Goal: Navigation & Orientation: Find specific page/section

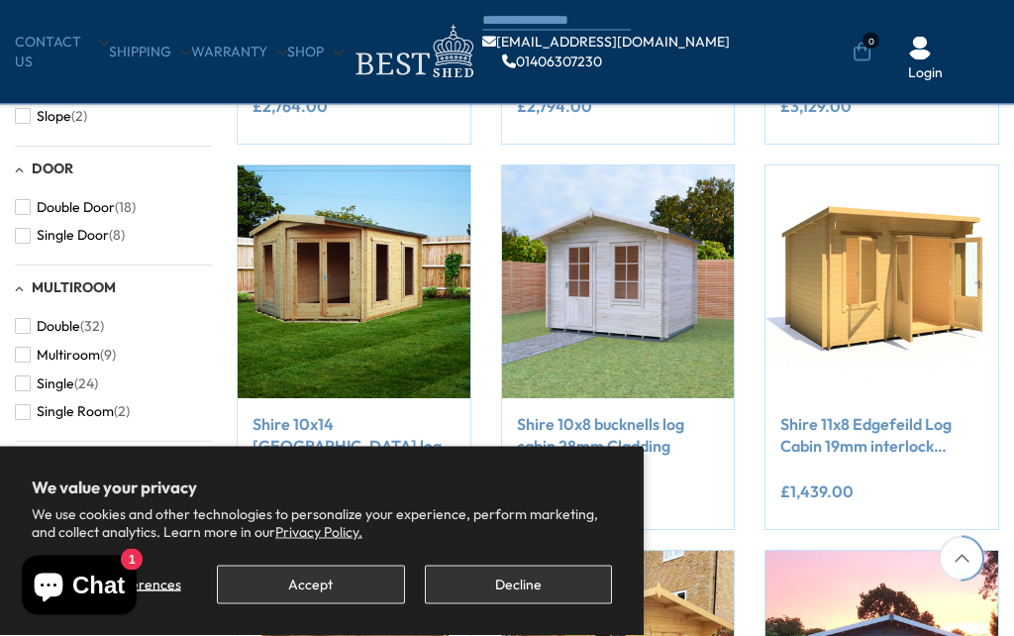
scroll to position [1152, 0]
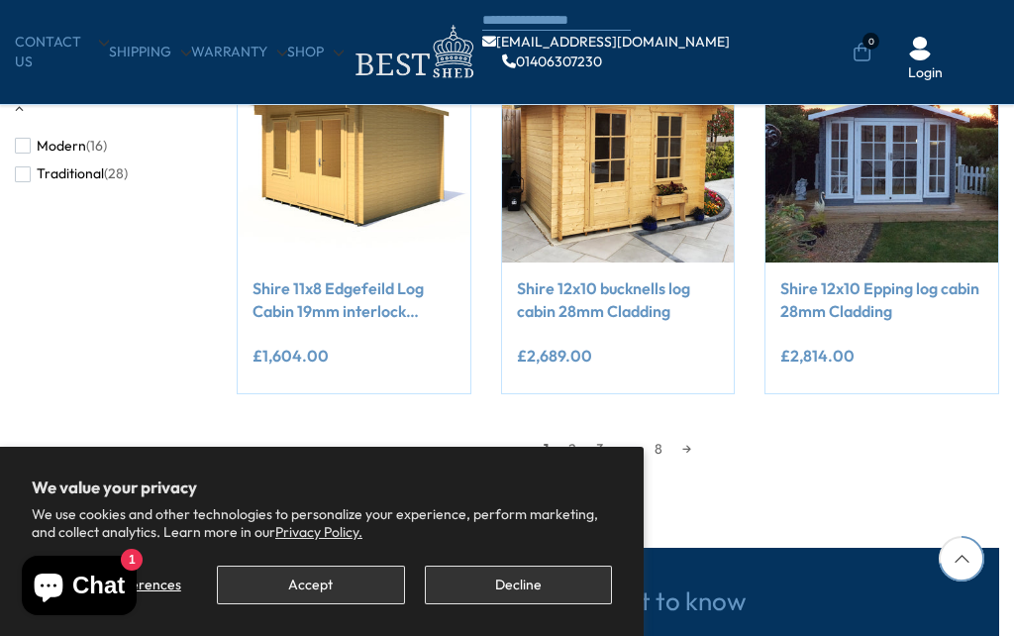
click at [570, 444] on link "2" at bounding box center [573, 449] width 28 height 30
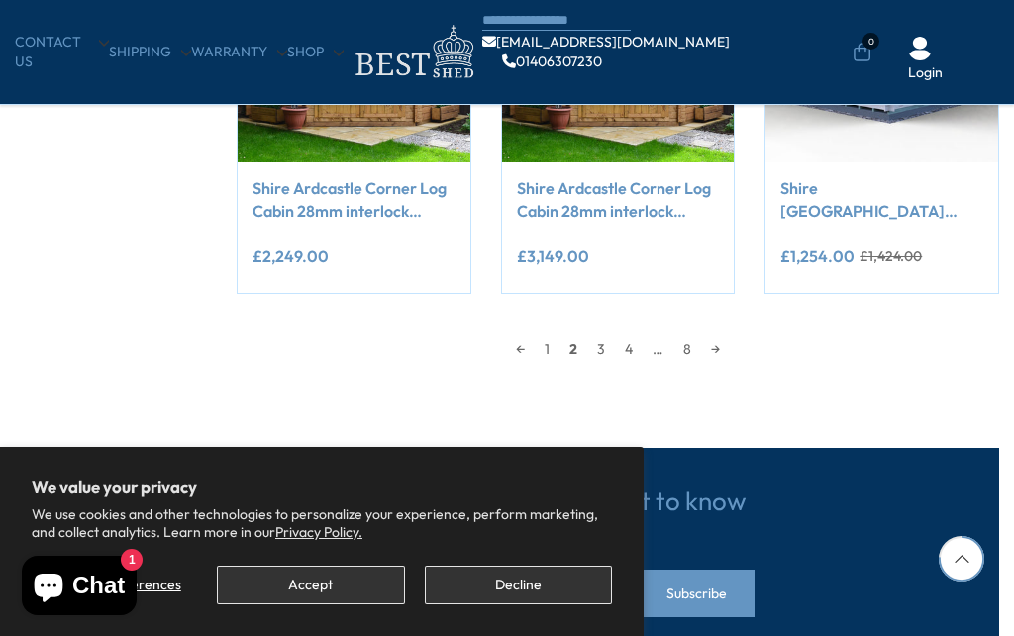
scroll to position [1682, 0]
click at [601, 353] on link "3" at bounding box center [601, 349] width 28 height 30
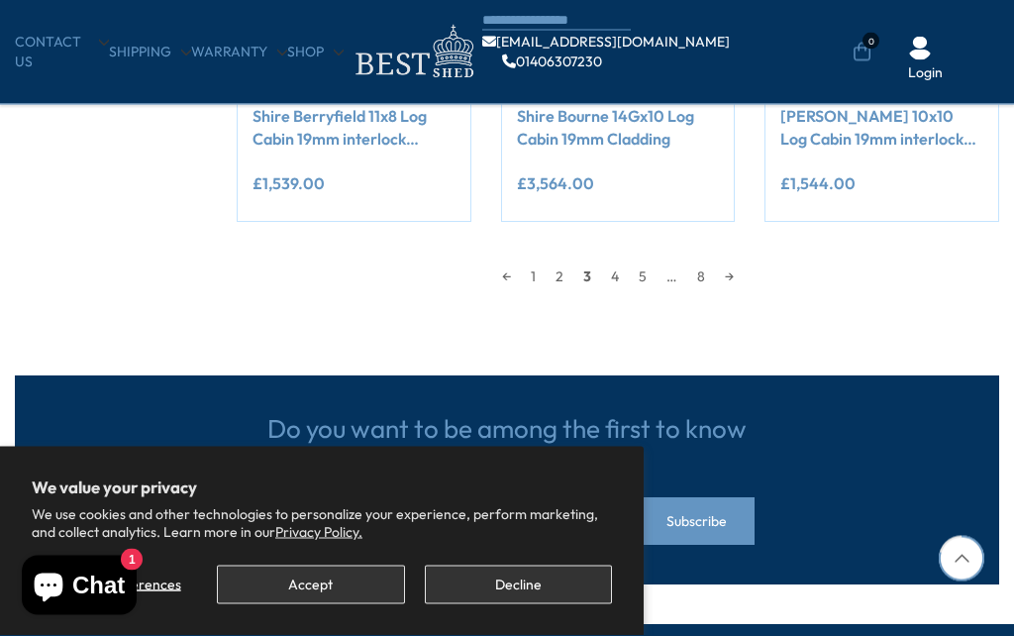
scroll to position [1755, 0]
click at [608, 275] on link "4" at bounding box center [615, 276] width 28 height 30
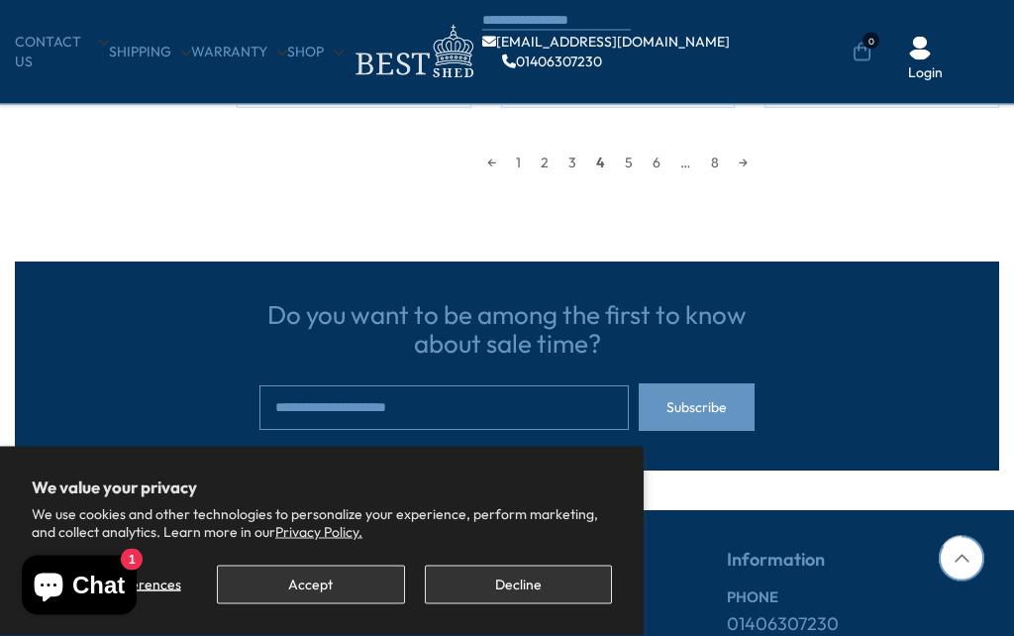
scroll to position [1874, 0]
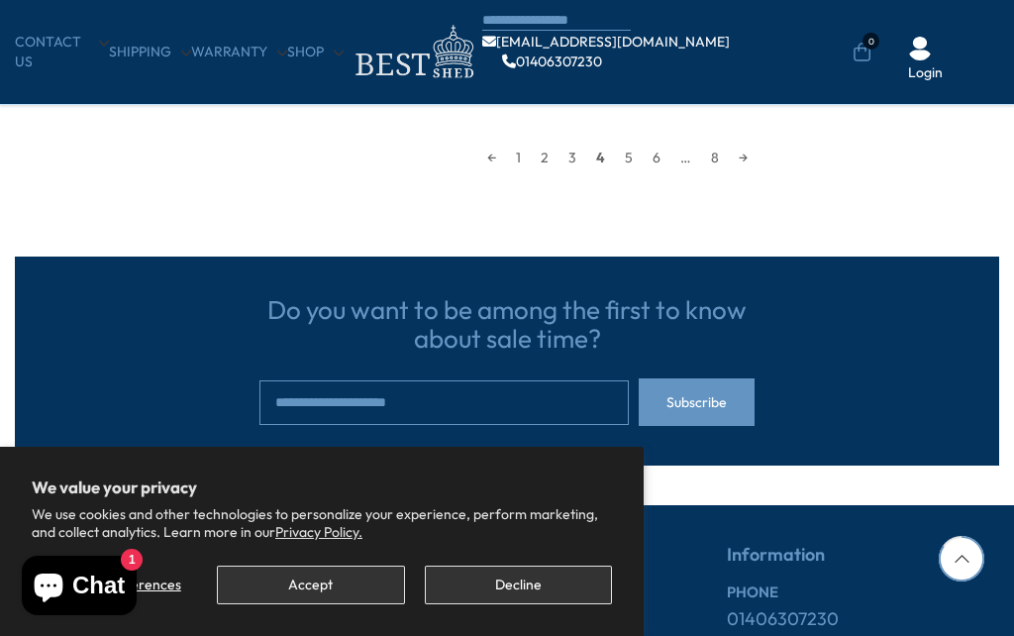
click at [634, 160] on link "5" at bounding box center [629, 158] width 28 height 30
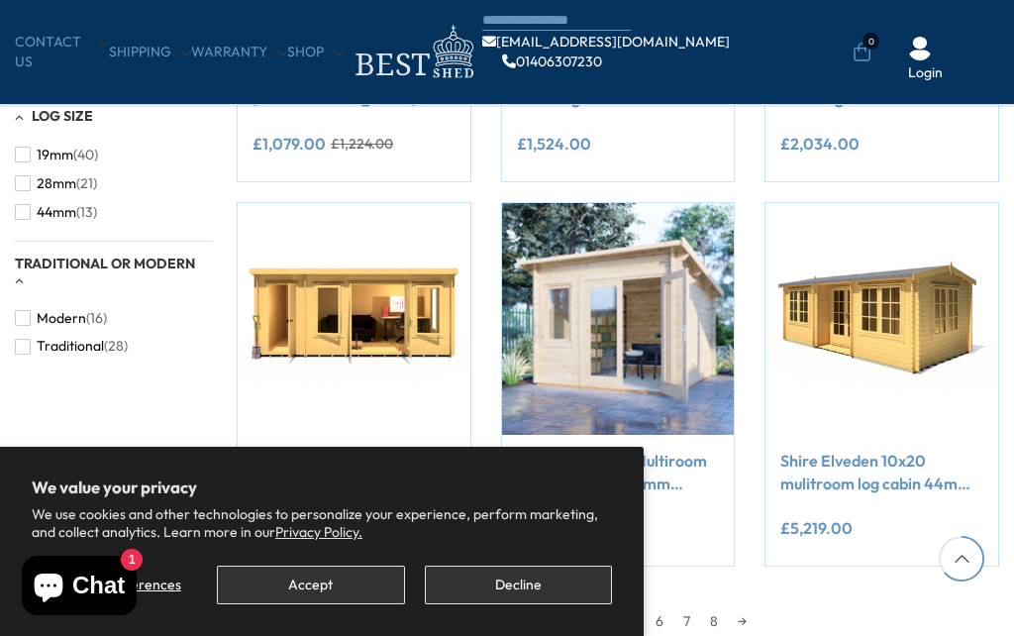
scroll to position [1411, 0]
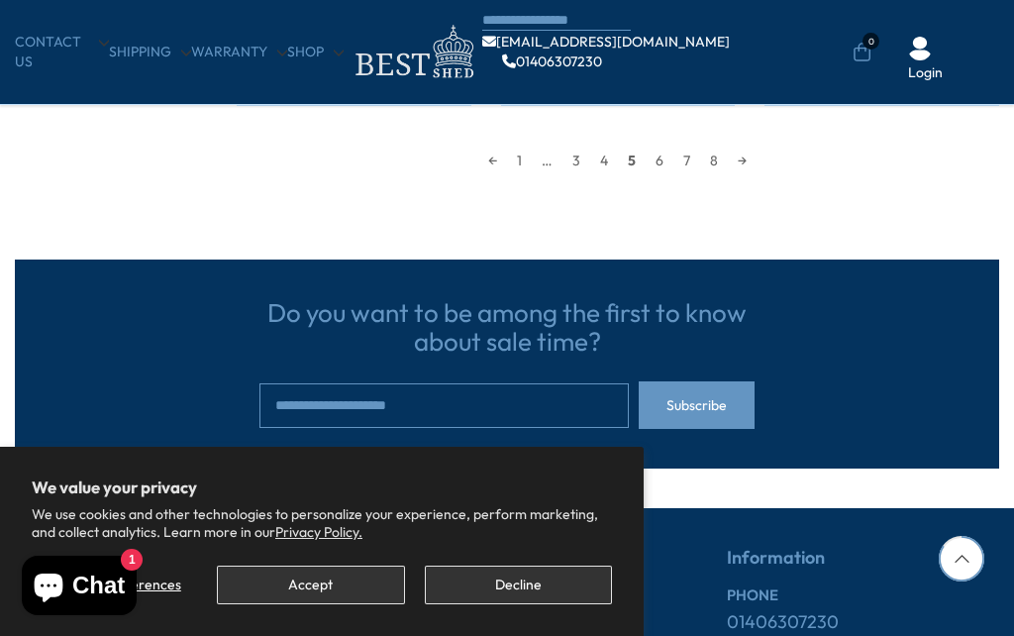
click at [669, 155] on link "6" at bounding box center [660, 161] width 28 height 30
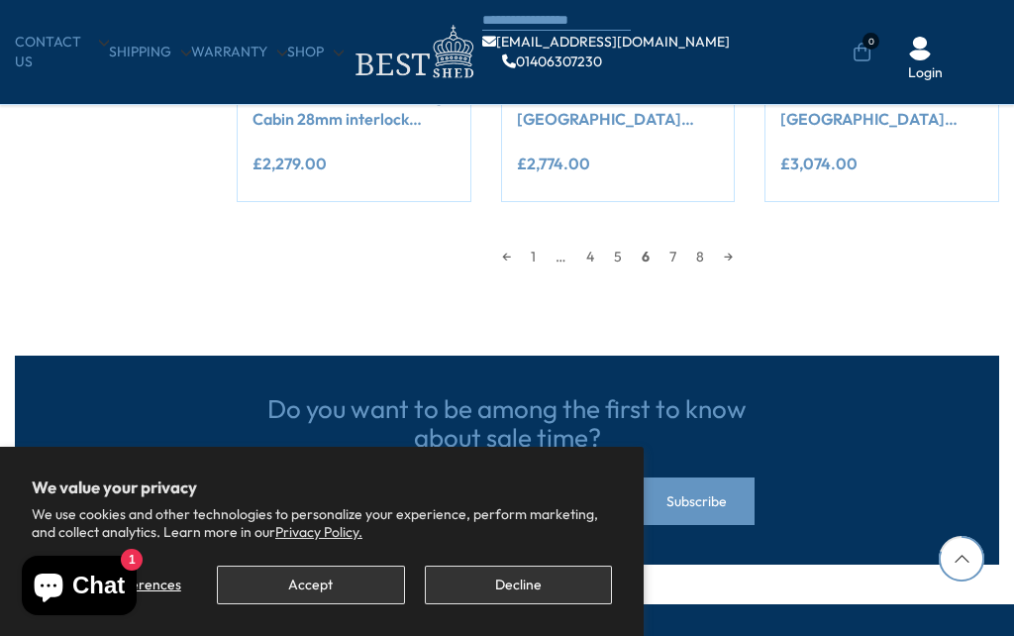
scroll to position [1777, 0]
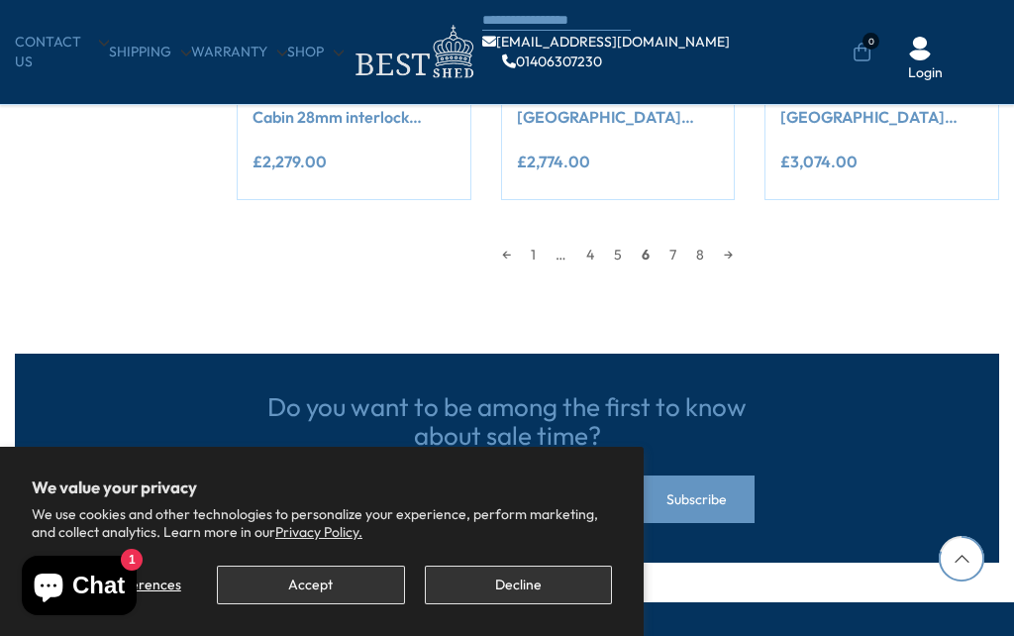
click at [679, 246] on link "7" at bounding box center [673, 255] width 27 height 30
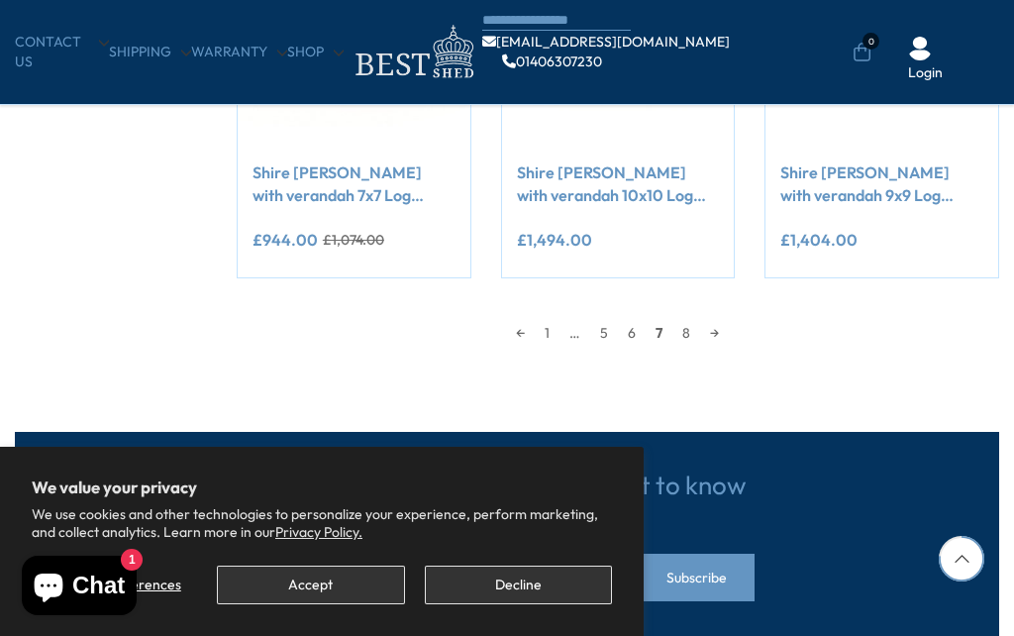
scroll to position [1700, 0]
